Goal: Register for event/course

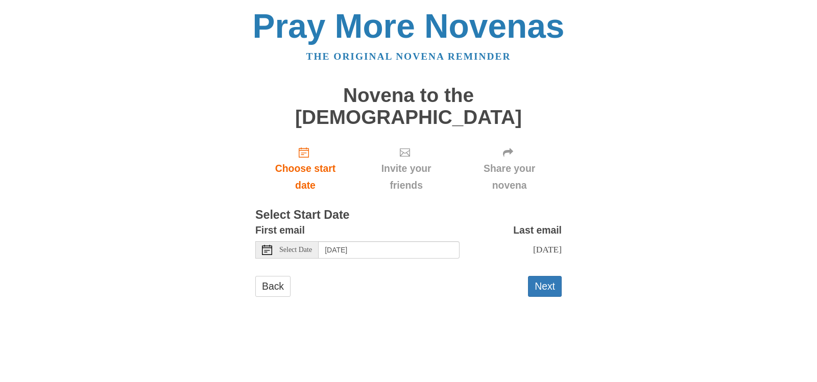
click at [532, 276] on button "Next" at bounding box center [545, 286] width 34 height 21
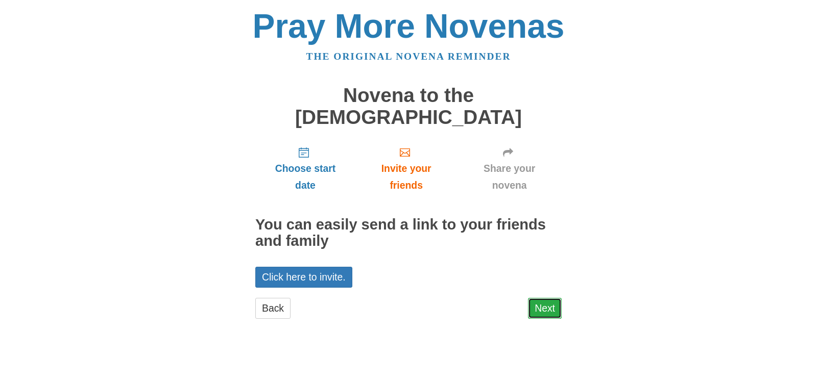
click at [542, 298] on link "Next" at bounding box center [545, 308] width 34 height 21
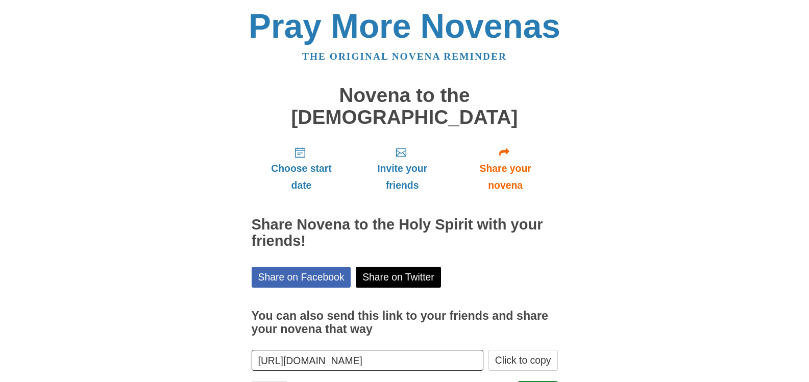
scroll to position [28, 0]
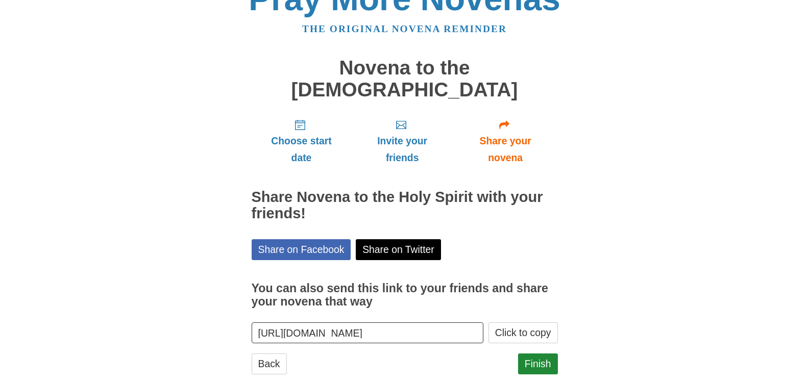
click at [529, 330] on div "Choose start date Invite your friends Share your novena Share Novena to the Hol…" at bounding box center [405, 248] width 306 height 274
click at [530, 354] on link "Finish" at bounding box center [538, 364] width 40 height 21
